Goal: Task Accomplishment & Management: Manage account settings

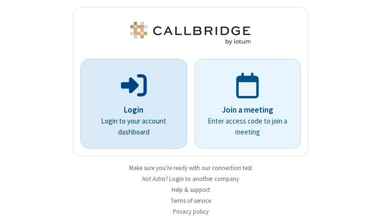
click at [130, 110] on p "Login" at bounding box center [134, 110] width 80 height 12
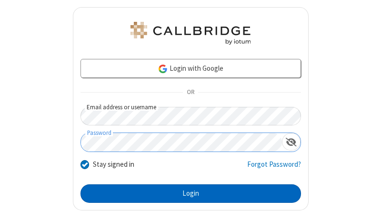
click at [186, 194] on button "Login" at bounding box center [190, 194] width 220 height 19
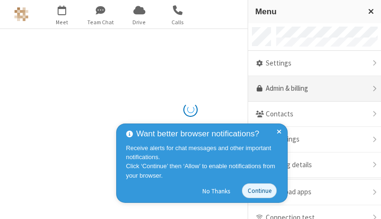
click at [311, 89] on link "Admin & billing" at bounding box center [314, 89] width 133 height 26
